Goal: Navigation & Orientation: Understand site structure

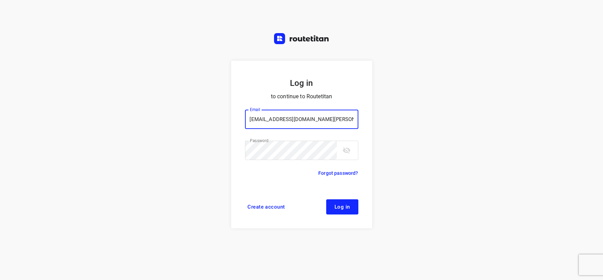
click at [350, 206] on button "Log in" at bounding box center [342, 207] width 32 height 15
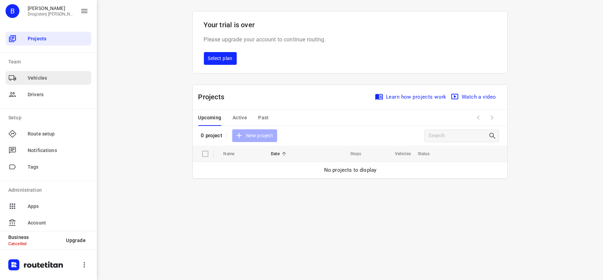
click at [39, 81] on span "Vehicles" at bounding box center [58, 78] width 61 height 7
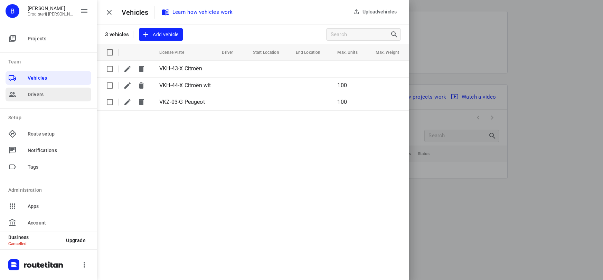
click at [40, 92] on span "Drivers" at bounding box center [58, 94] width 61 height 7
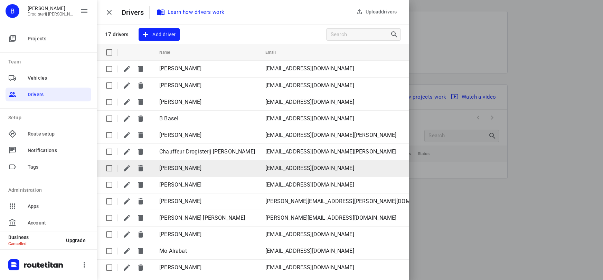
scroll to position [0, 0]
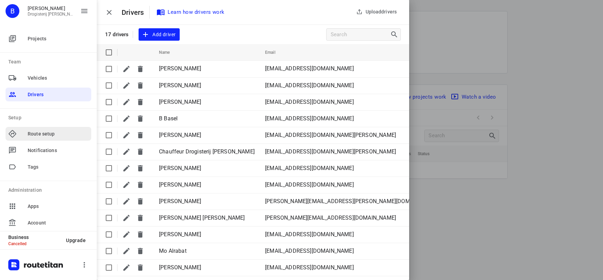
click at [56, 136] on span "Route setup" at bounding box center [58, 134] width 61 height 7
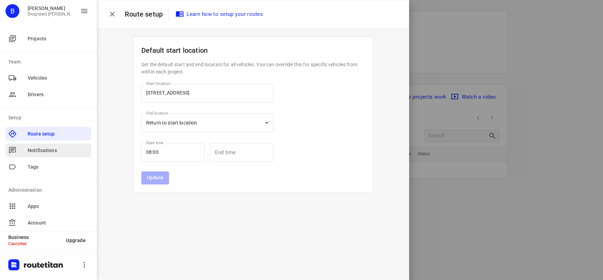
click at [58, 152] on span "Notifications" at bounding box center [58, 150] width 61 height 7
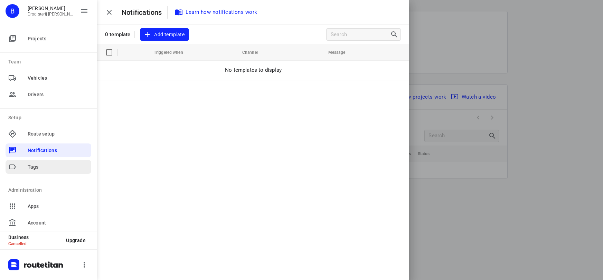
click at [49, 169] on span "Tags" at bounding box center [58, 167] width 61 height 7
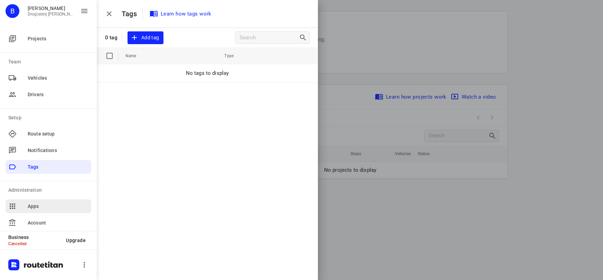
click at [49, 206] on span "Apps" at bounding box center [58, 206] width 61 height 7
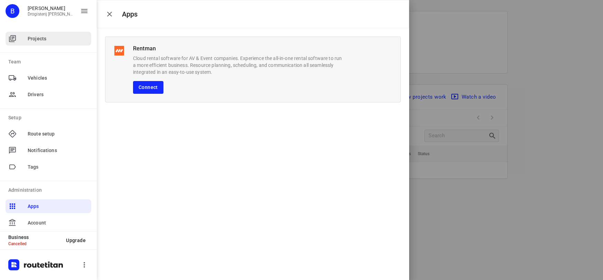
click at [40, 39] on span "Projects" at bounding box center [58, 38] width 61 height 7
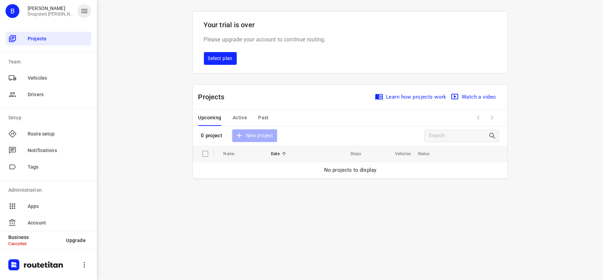
click at [86, 15] on icon "button" at bounding box center [84, 11] width 8 height 8
